Goal: Find specific page/section: Find specific page/section

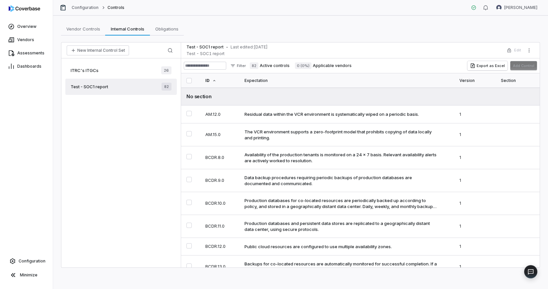
click at [25, 40] on span "Vendors" at bounding box center [25, 39] width 17 height 5
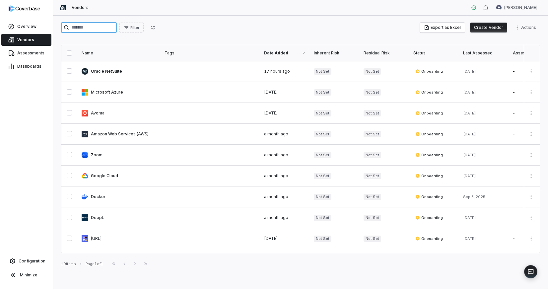
click at [94, 28] on input "search" at bounding box center [89, 27] width 56 height 11
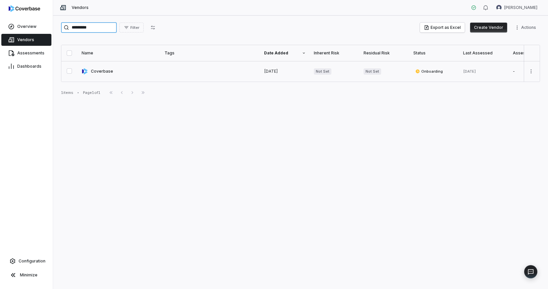
type input "*********"
click at [105, 71] on link at bounding box center [119, 71] width 83 height 21
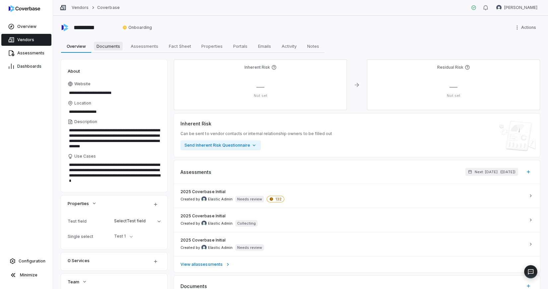
click at [106, 46] on span "Documents" at bounding box center [108, 46] width 29 height 9
type textarea "*"
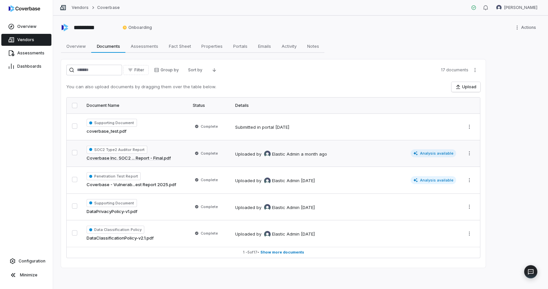
click at [190, 153] on td "Complete" at bounding box center [210, 153] width 42 height 27
